Goal: Communication & Community: Answer question/provide support

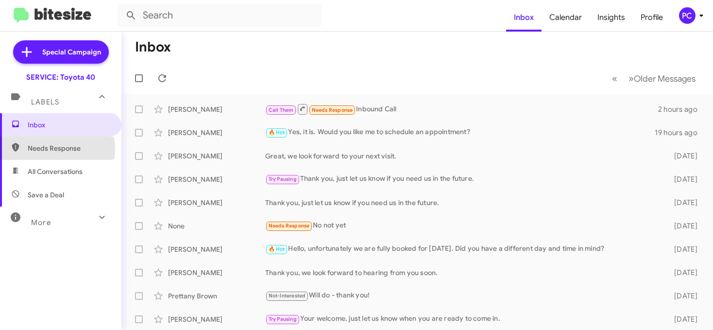
click at [35, 149] on span "Needs Response" at bounding box center [69, 148] width 83 height 10
type input "in:needs-response"
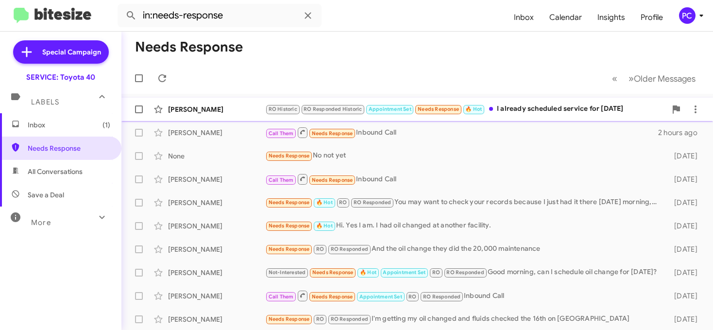
click at [236, 106] on div "[PERSON_NAME]" at bounding box center [216, 109] width 97 height 10
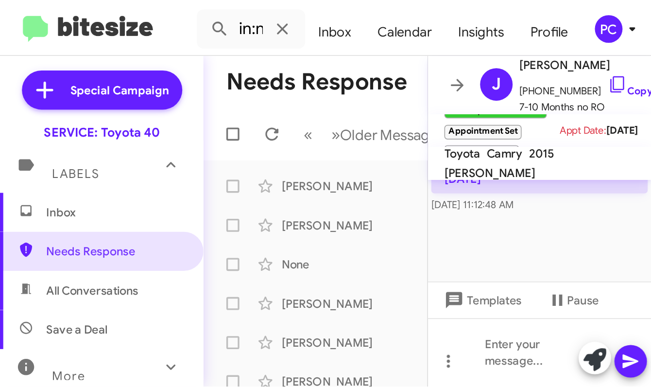
scroll to position [1112, 0]
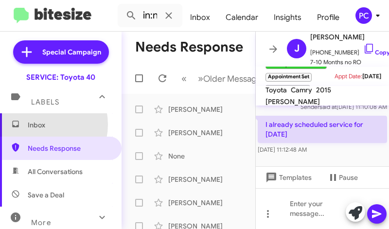
click at [40, 124] on span "Inbox" at bounding box center [69, 125] width 83 height 10
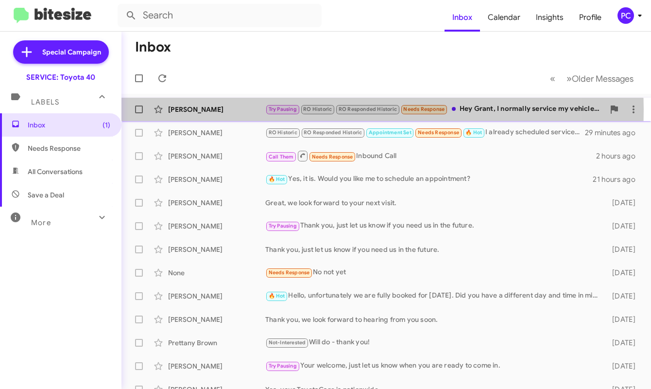
click at [242, 109] on div "[PERSON_NAME]" at bounding box center [216, 109] width 97 height 10
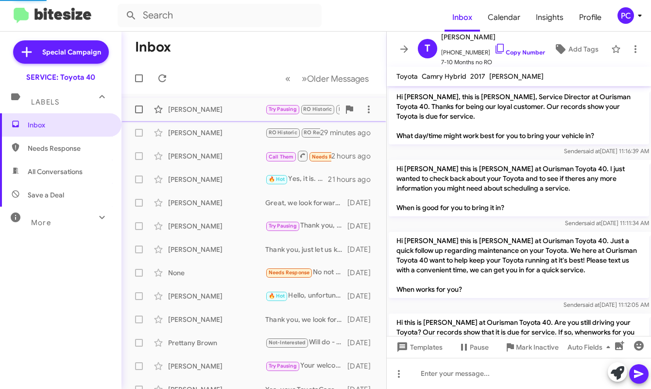
scroll to position [473, 0]
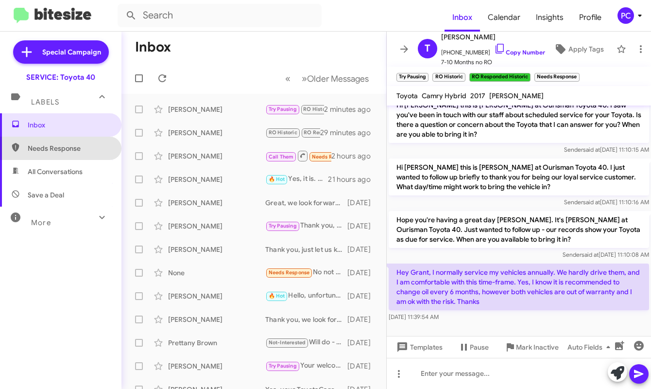
click at [65, 147] on span "Needs Response" at bounding box center [69, 148] width 83 height 10
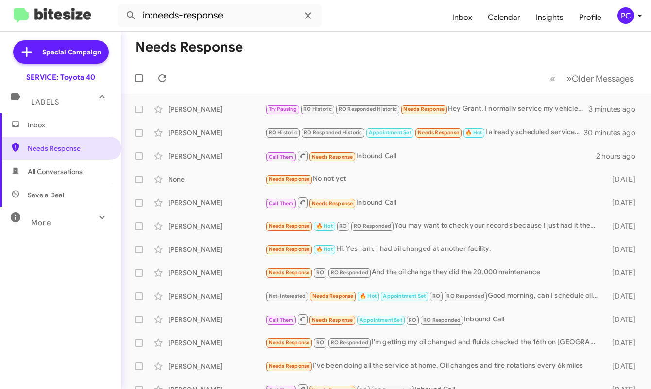
click at [55, 171] on span "All Conversations" at bounding box center [55, 172] width 55 height 10
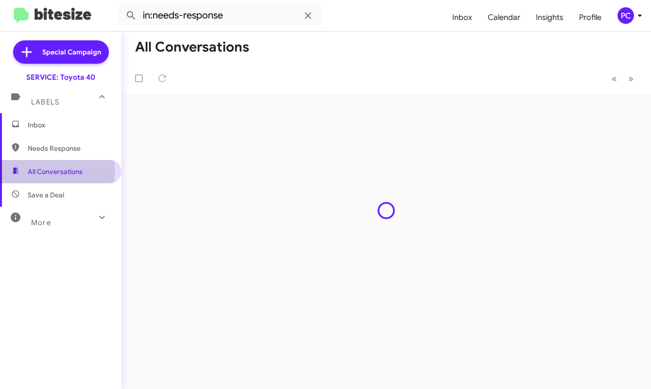
type input "in:all-conversations"
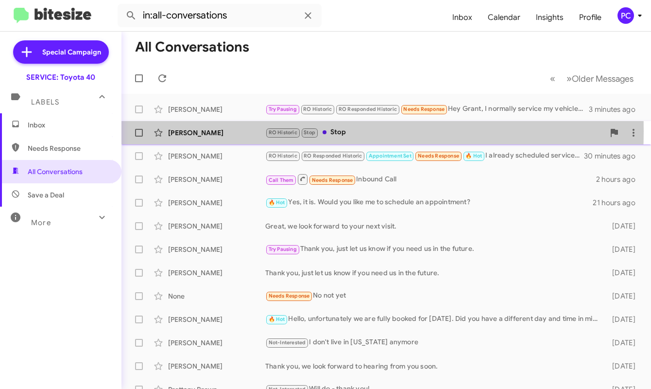
click at [200, 131] on div "[PERSON_NAME]" at bounding box center [216, 133] width 97 height 10
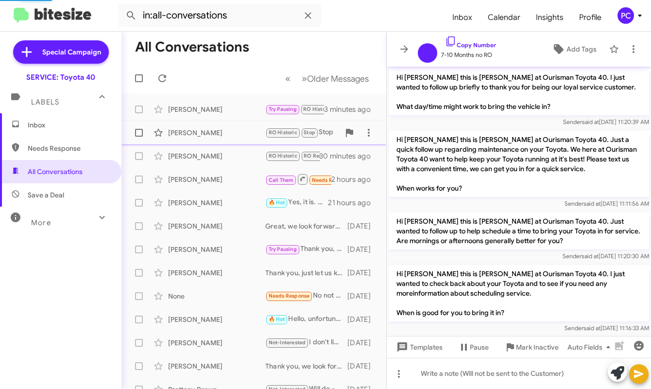
scroll to position [1017, 0]
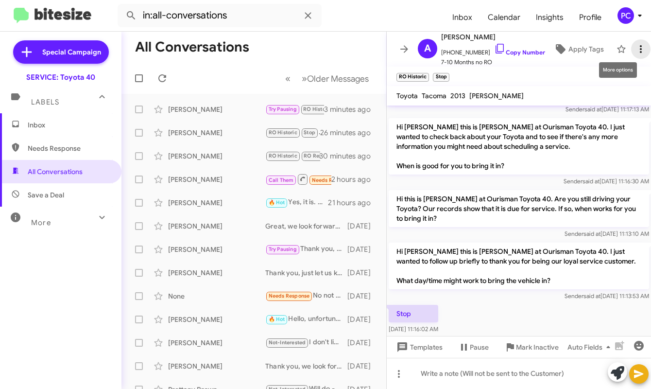
click at [432, 43] on icon at bounding box center [641, 49] width 12 height 12
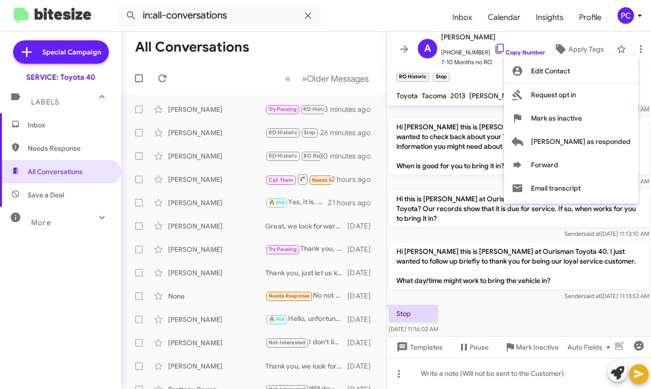
click at [50, 197] on div at bounding box center [325, 194] width 651 height 389
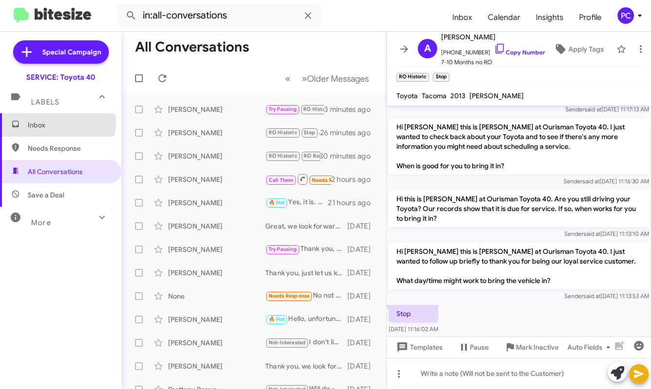
click at [53, 120] on span "Inbox" at bounding box center [69, 125] width 83 height 10
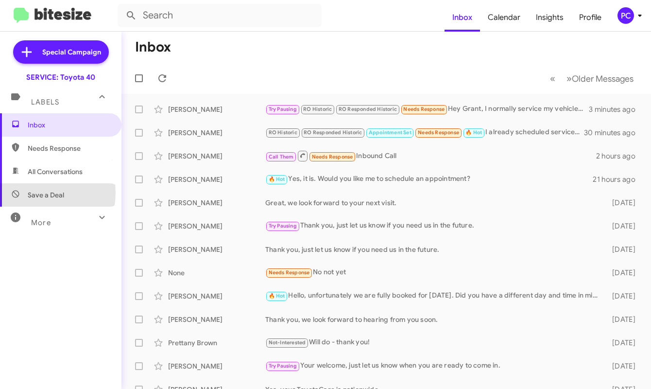
click at [35, 192] on span "Save a Deal" at bounding box center [46, 195] width 36 height 10
type input "in:not-interested"
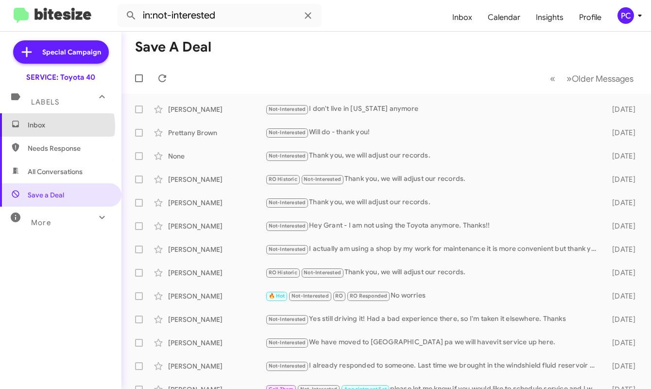
click at [45, 126] on span "Inbox" at bounding box center [69, 125] width 83 height 10
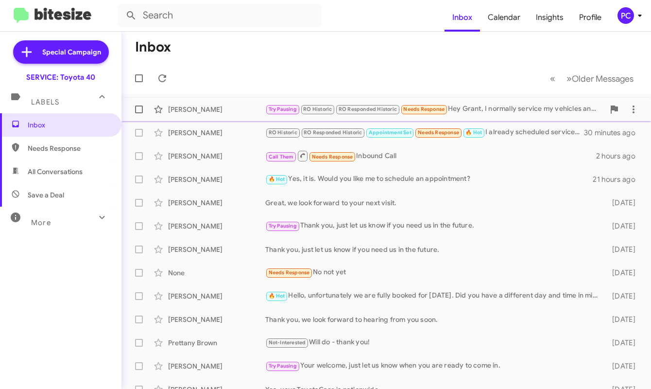
click at [432, 106] on div "Try Pausing RO Historic RO Responded Historic Needs Response Hey Grant, I norma…" at bounding box center [434, 108] width 339 height 11
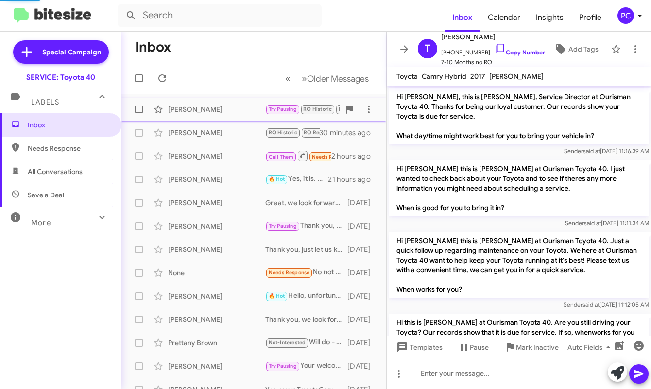
scroll to position [473, 0]
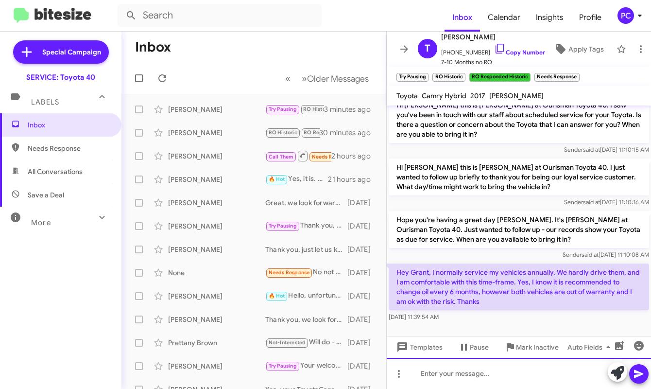
click at [413, 220] on div at bounding box center [519, 372] width 264 height 31
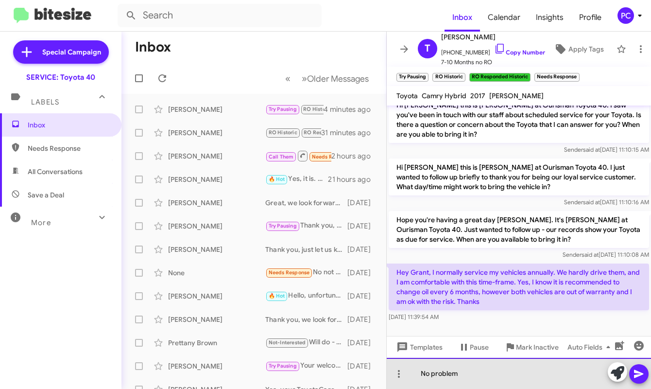
click at [432, 220] on div "No problem" at bounding box center [519, 372] width 264 height 31
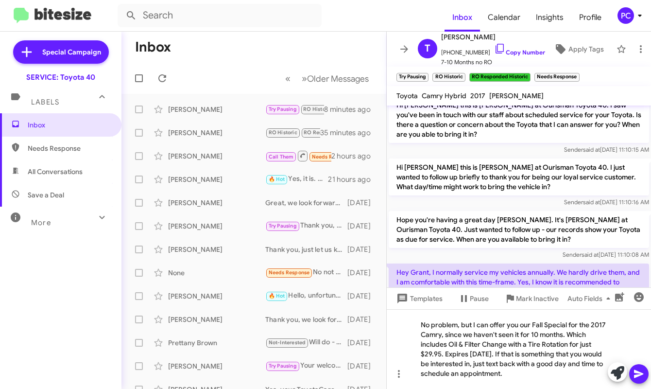
click at [432, 220] on icon at bounding box center [639, 374] width 12 height 12
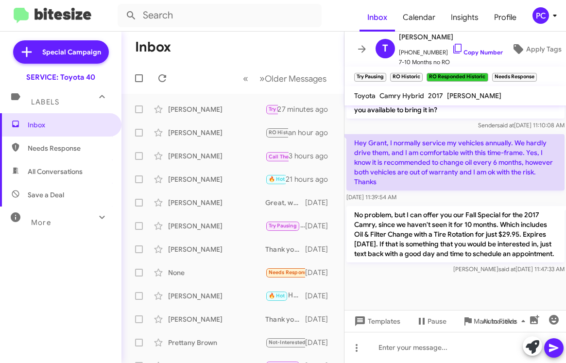
scroll to position [679, 0]
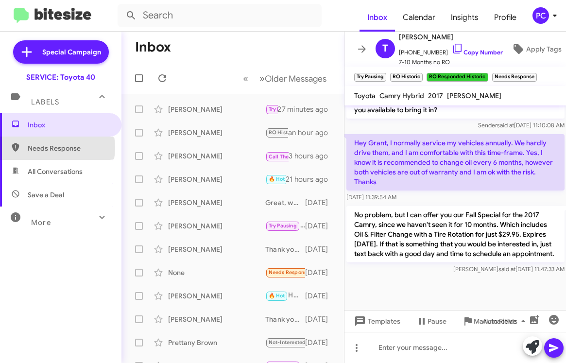
click at [49, 148] on span "Needs Response" at bounding box center [69, 148] width 83 height 10
type input "in:needs-response"
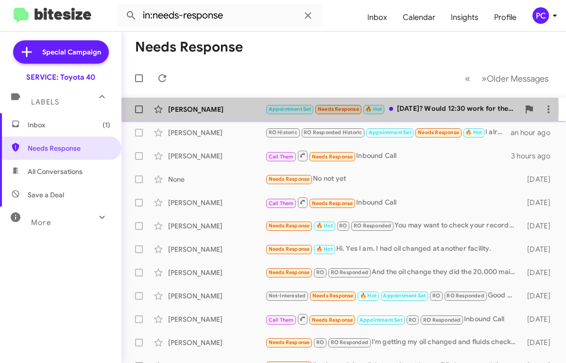
click at [244, 110] on div "[PERSON_NAME]" at bounding box center [216, 109] width 97 height 10
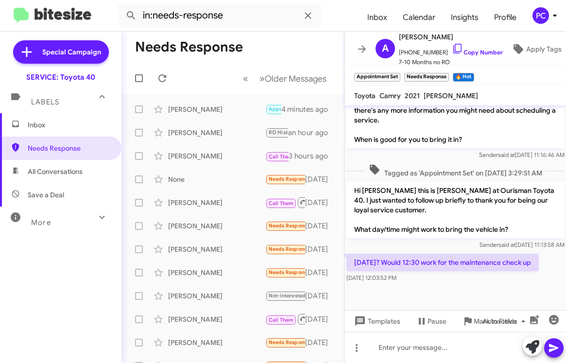
scroll to position [1208, 0]
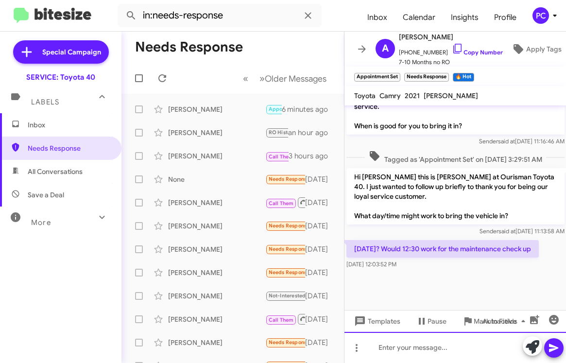
drag, startPoint x: 384, startPoint y: 350, endPoint x: 390, endPoint y: 334, distance: 16.9
click at [384, 220] on div at bounding box center [455, 347] width 222 height 31
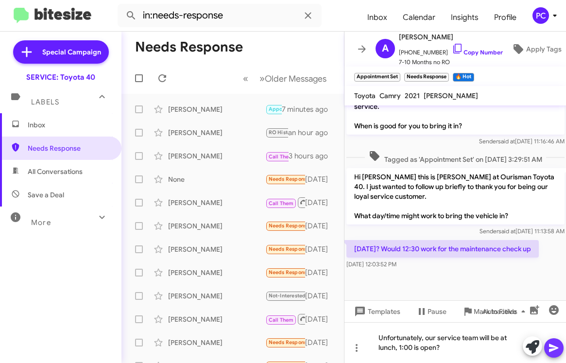
click at [432, 220] on icon at bounding box center [554, 348] width 12 height 12
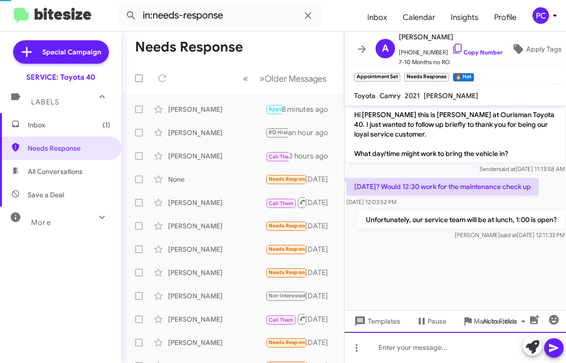
scroll to position [1121, 0]
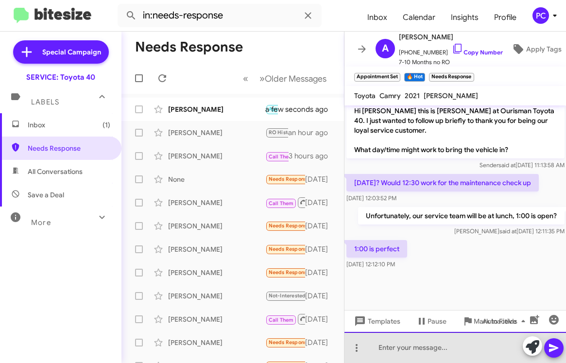
click at [387, 220] on div at bounding box center [455, 347] width 222 height 31
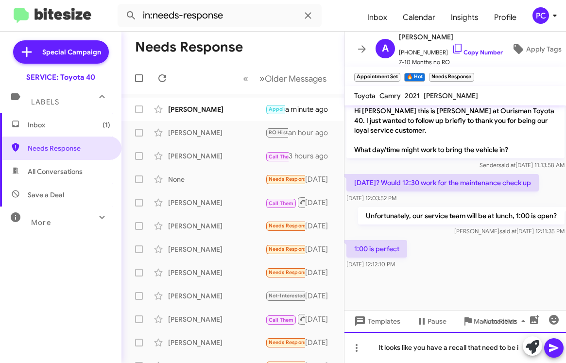
scroll to position [1131, 0]
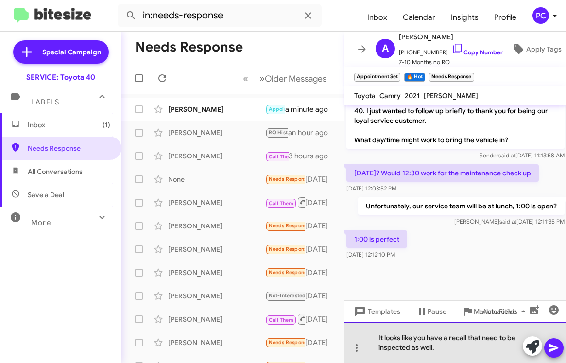
click at [432, 220] on div "It looks like you have a recall that need to be inspected as well." at bounding box center [455, 342] width 222 height 41
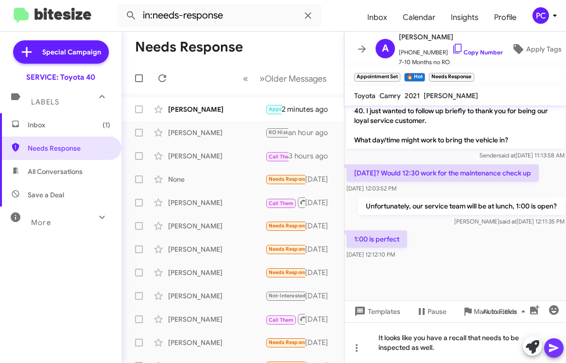
click at [432, 220] on icon at bounding box center [553, 348] width 9 height 8
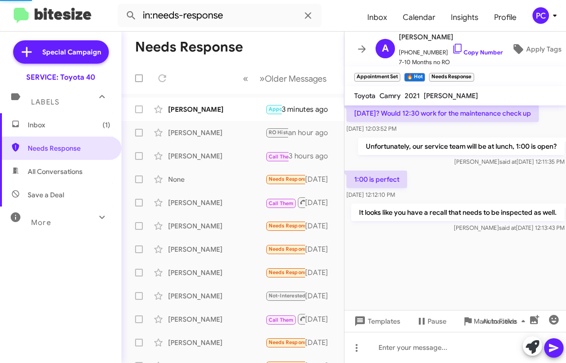
scroll to position [1024, 0]
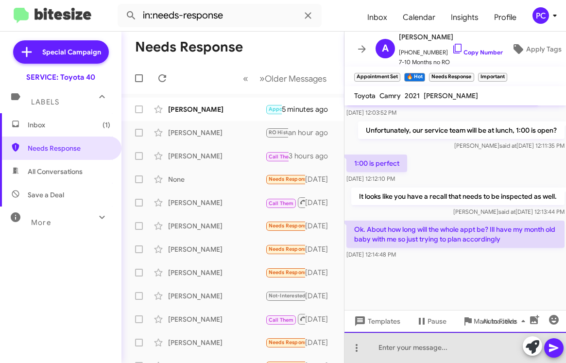
click at [381, 220] on div at bounding box center [455, 347] width 222 height 31
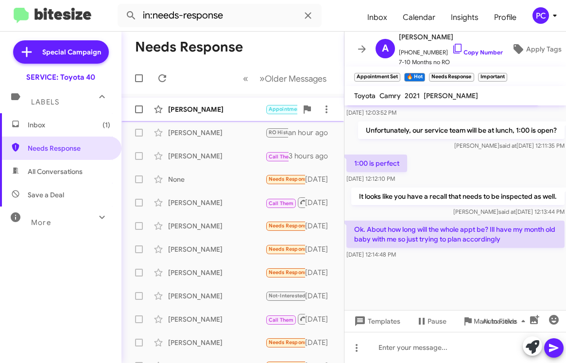
click at [214, 109] on div "[PERSON_NAME]" at bounding box center [216, 109] width 97 height 10
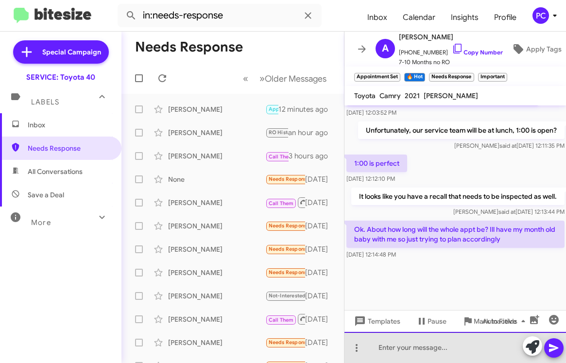
click at [368, 220] on div at bounding box center [455, 347] width 222 height 31
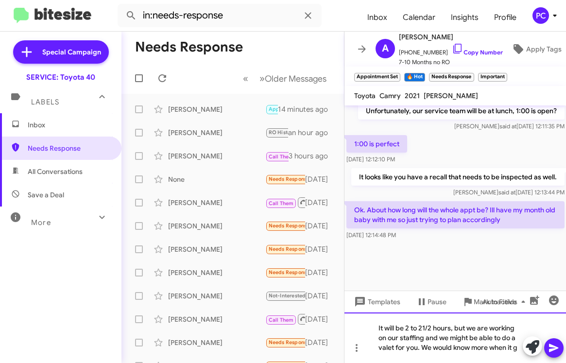
scroll to position [1053, 0]
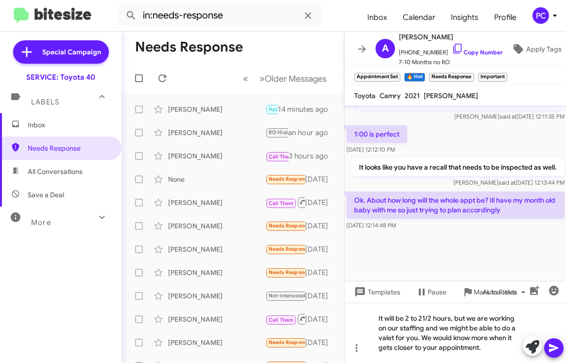
click at [432, 220] on icon at bounding box center [553, 348] width 9 height 8
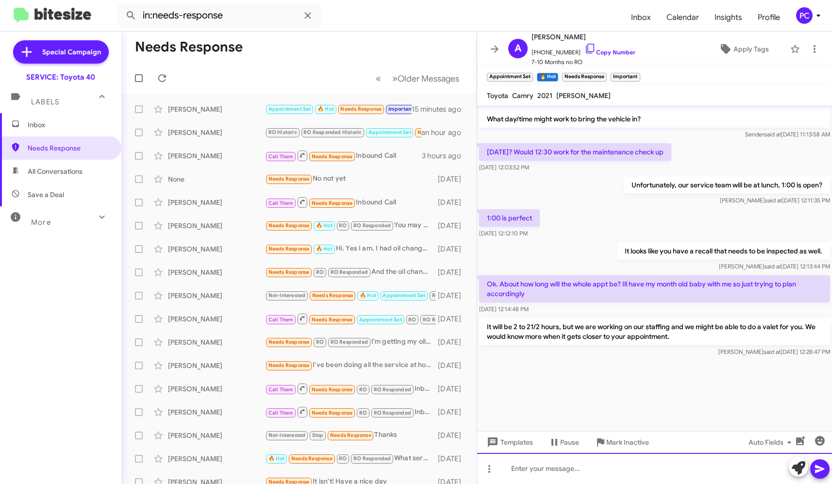
scroll to position [1571, 0]
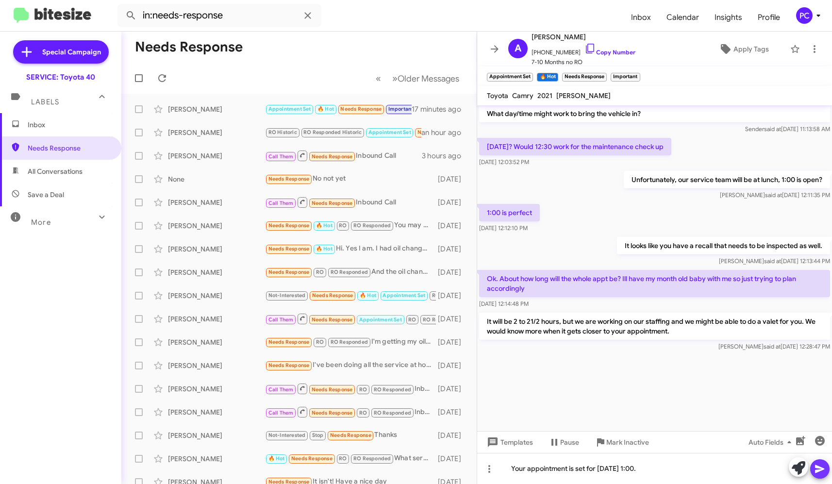
click at [432, 220] on icon at bounding box center [820, 469] width 12 height 12
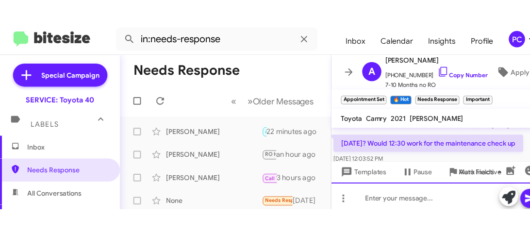
scroll to position [2082, 0]
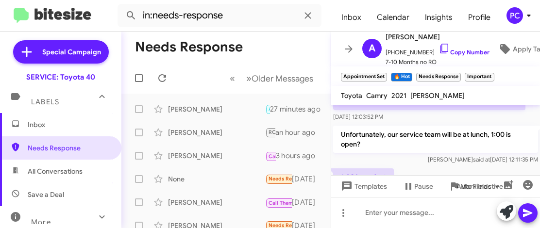
click at [267, 41] on mat-toolbar-row "Needs Response" at bounding box center [225, 47] width 209 height 31
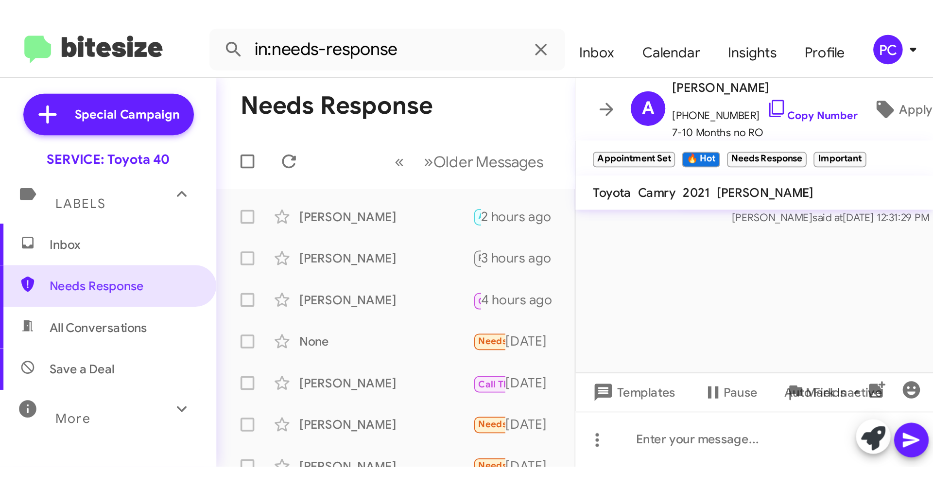
scroll to position [1543, 0]
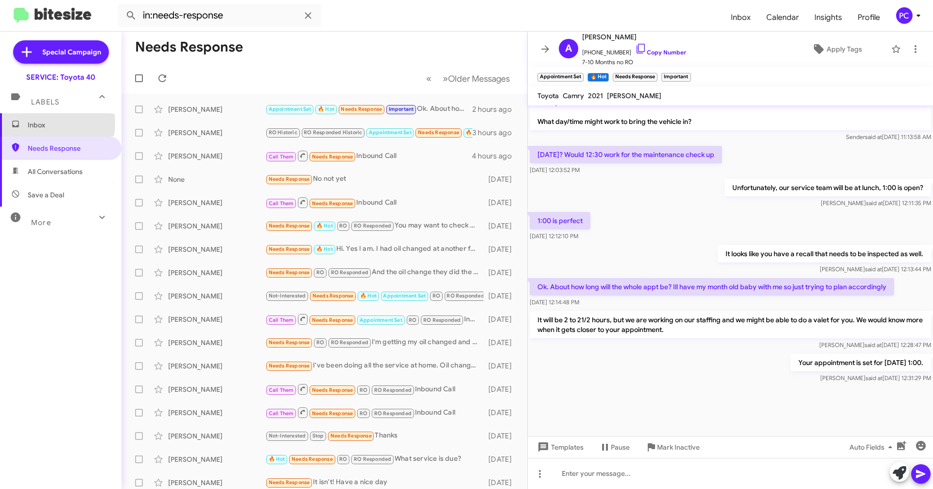
click at [34, 123] on span "Inbox" at bounding box center [69, 125] width 83 height 10
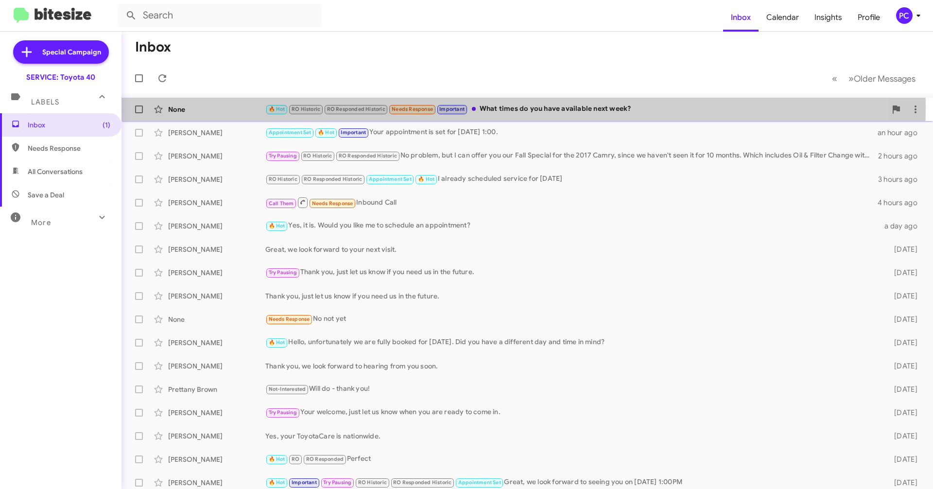
click at [228, 106] on div "None" at bounding box center [216, 109] width 97 height 10
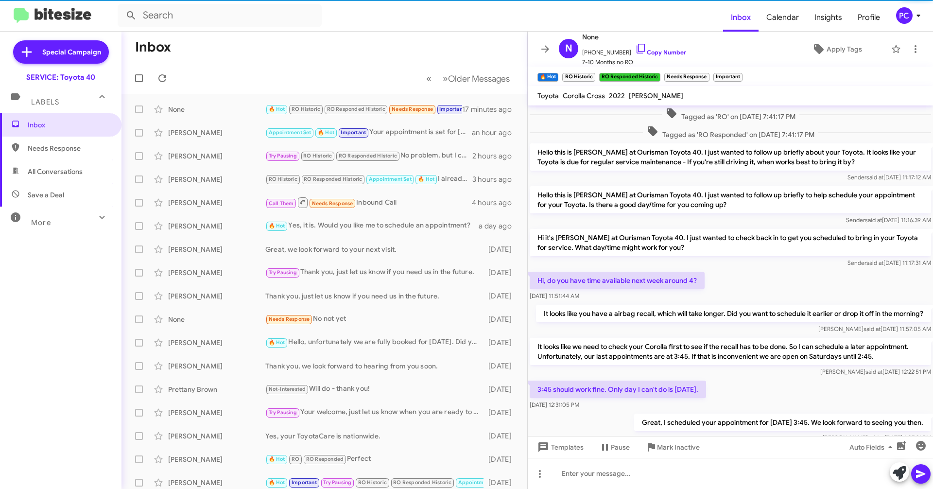
scroll to position [391, 0]
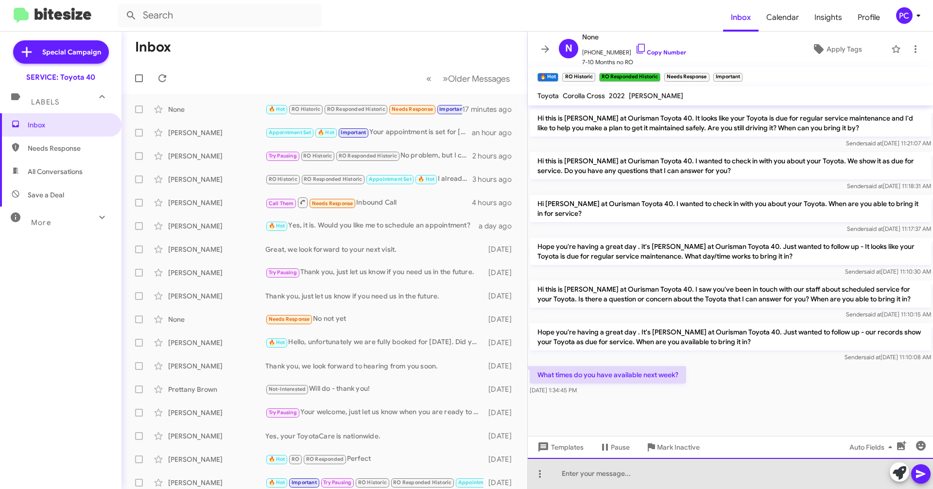
click at [432, 220] on div at bounding box center [729, 473] width 405 height 31
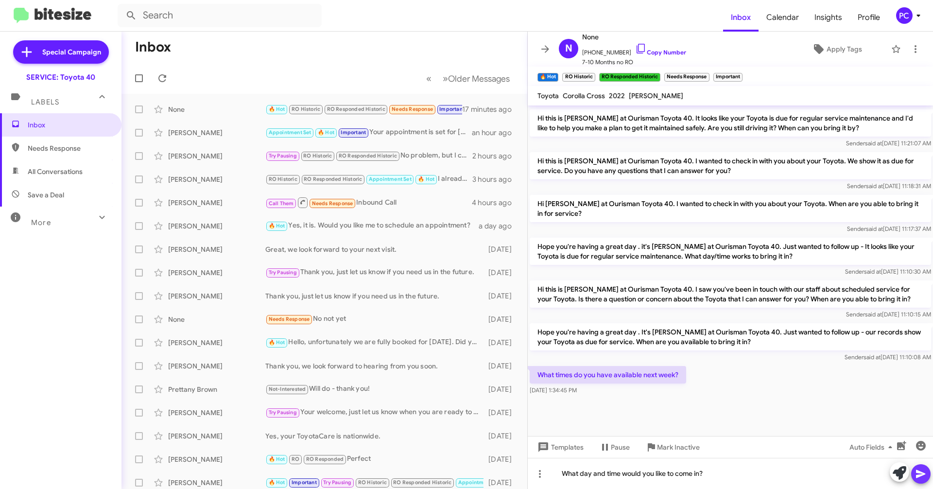
click at [432, 220] on icon at bounding box center [920, 474] width 9 height 8
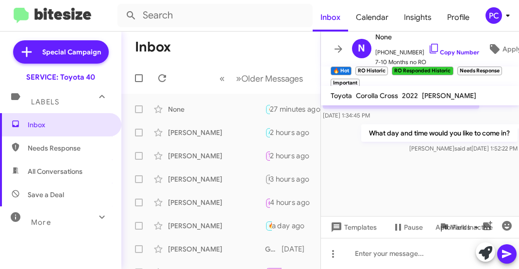
scroll to position [1171, 0]
click at [361, 167] on div at bounding box center [420, 185] width 199 height 61
click at [197, 111] on div "None" at bounding box center [216, 109] width 97 height 10
click at [161, 74] on icon at bounding box center [162, 78] width 12 height 12
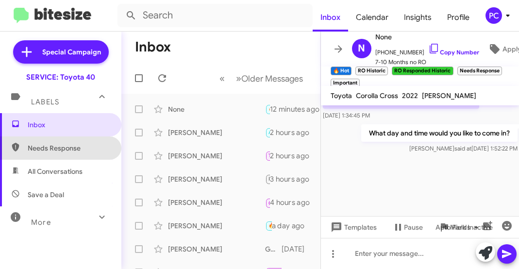
click at [66, 151] on span "Needs Response" at bounding box center [69, 148] width 83 height 10
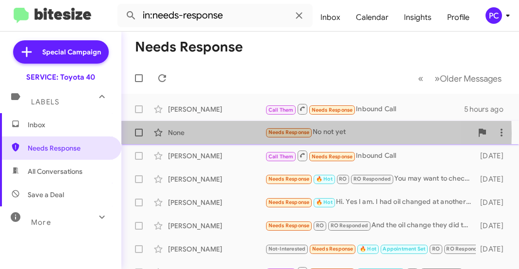
click at [178, 134] on div "None" at bounding box center [216, 133] width 97 height 10
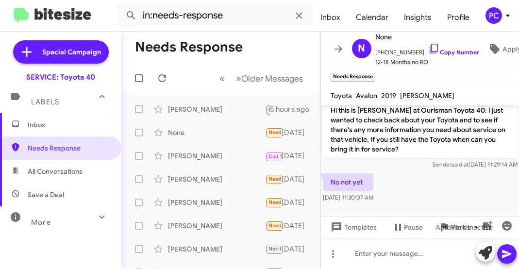
scroll to position [441, 0]
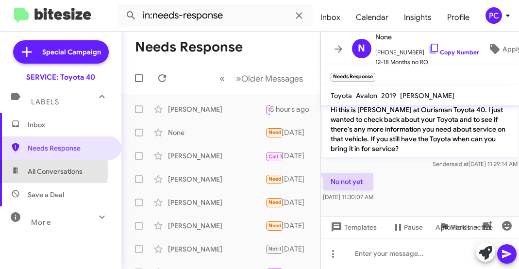
click at [40, 170] on span "All Conversations" at bounding box center [55, 172] width 55 height 10
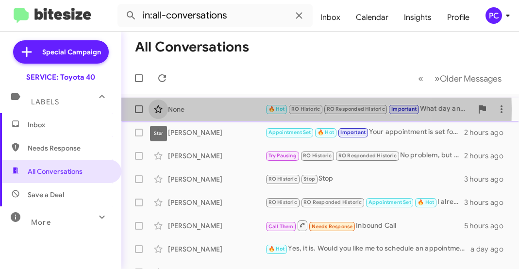
click at [163, 109] on icon at bounding box center [159, 109] width 12 height 12
click at [176, 107] on div "None" at bounding box center [216, 109] width 97 height 10
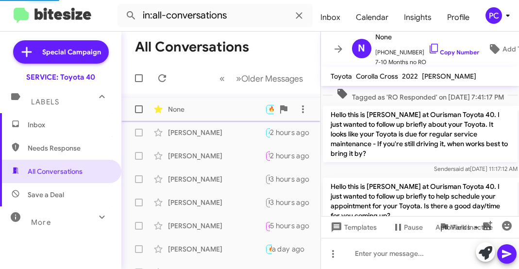
scroll to position [888, 0]
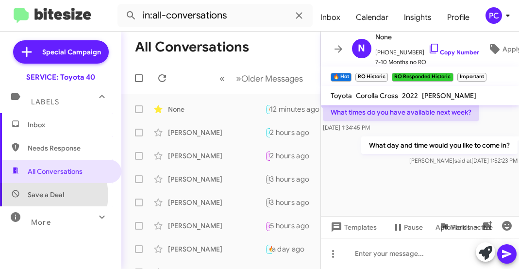
click at [53, 195] on span "Save a Deal" at bounding box center [46, 195] width 36 height 10
type input "in:not-interested"
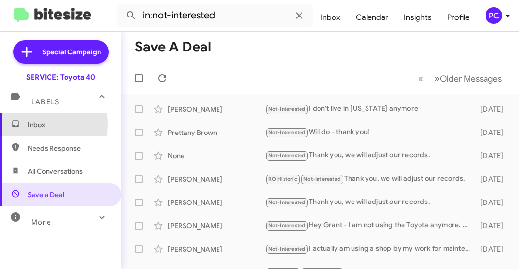
click at [37, 124] on span "Inbox" at bounding box center [69, 125] width 83 height 10
